Goal: Navigation & Orientation: Find specific page/section

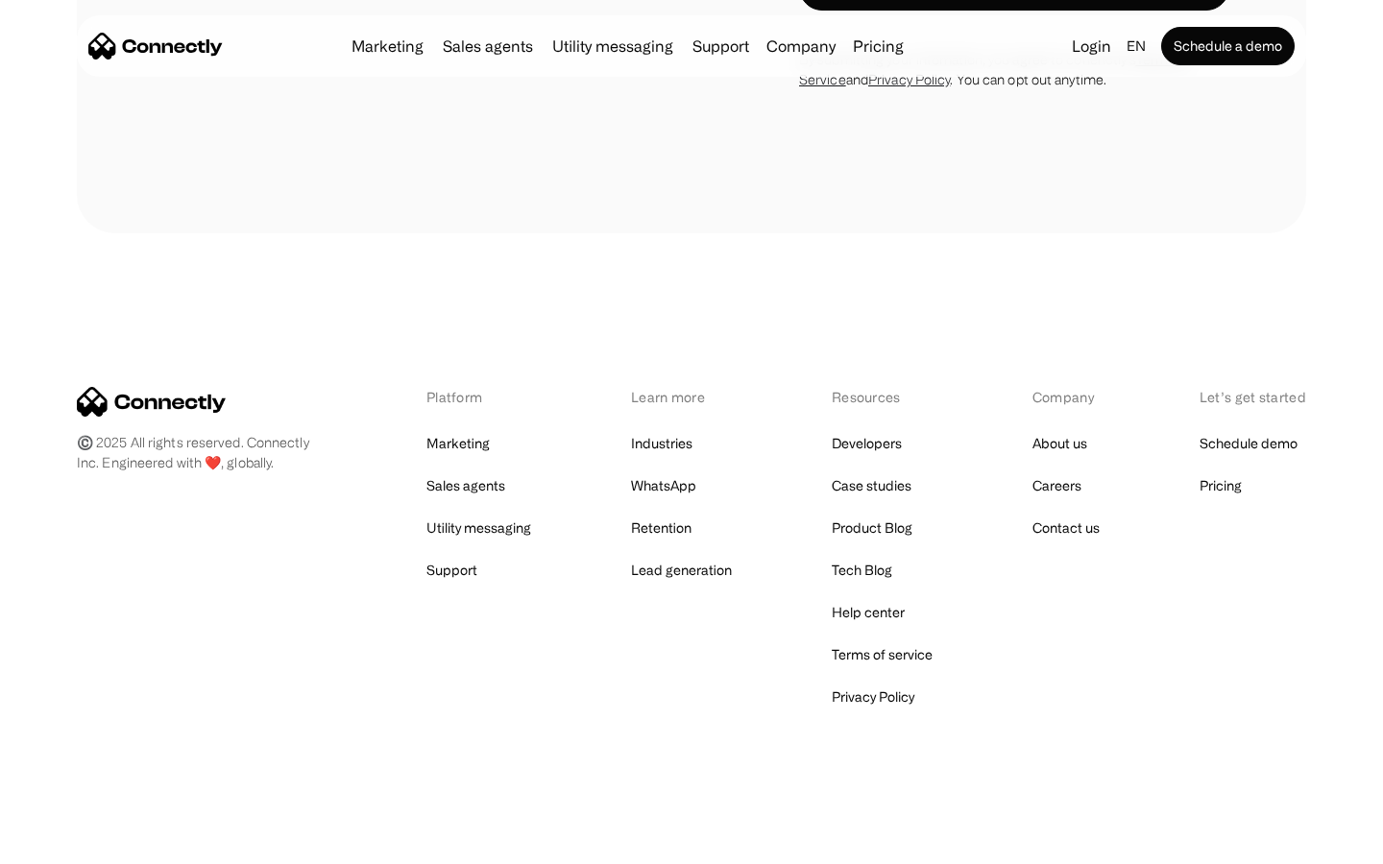
scroll to position [1621, 0]
